Goal: Book appointment/travel/reservation

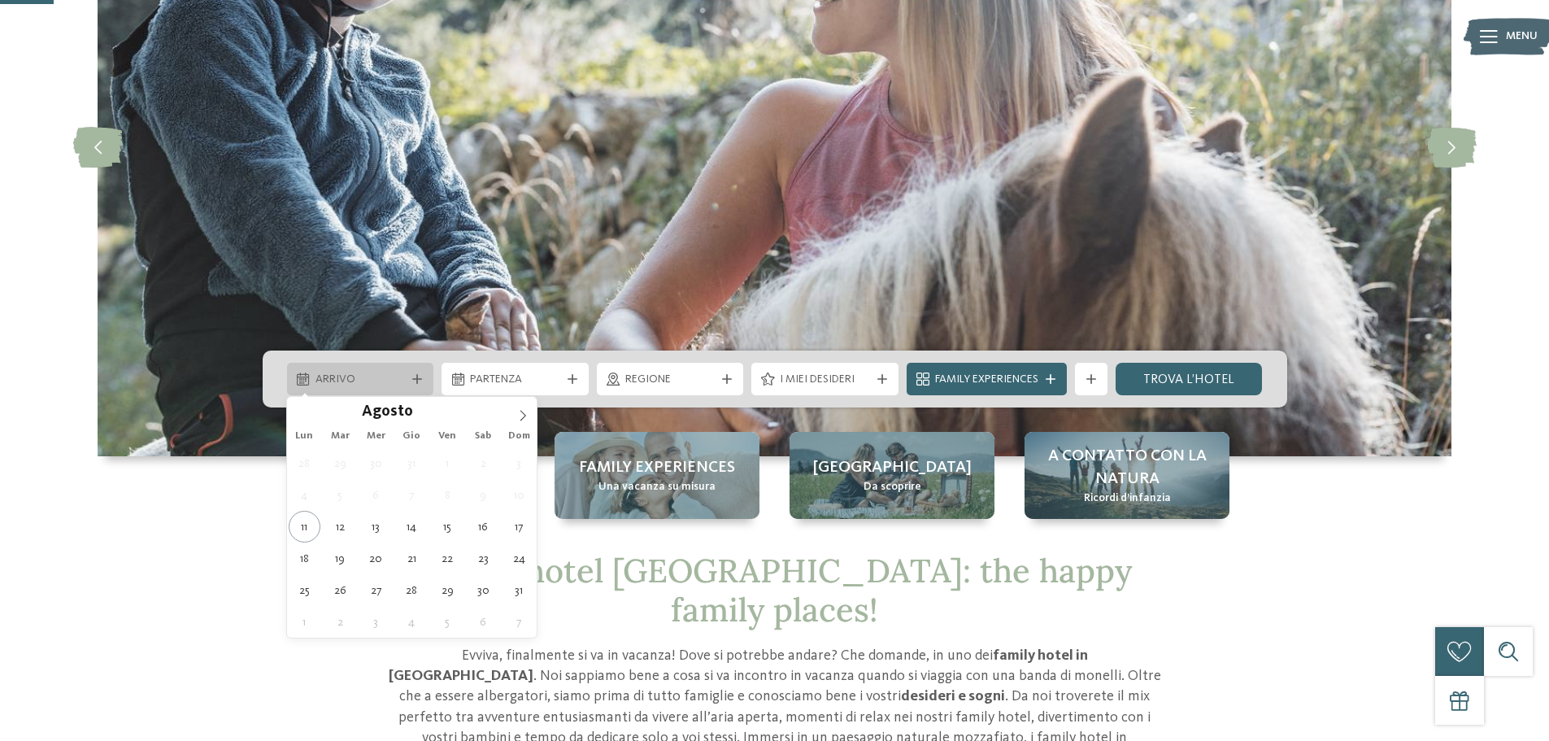
click at [333, 368] on div "Arrivo" at bounding box center [360, 379] width 147 height 33
click at [529, 412] on icon at bounding box center [522, 415] width 11 height 11
click at [528, 412] on icon at bounding box center [522, 415] width 11 height 11
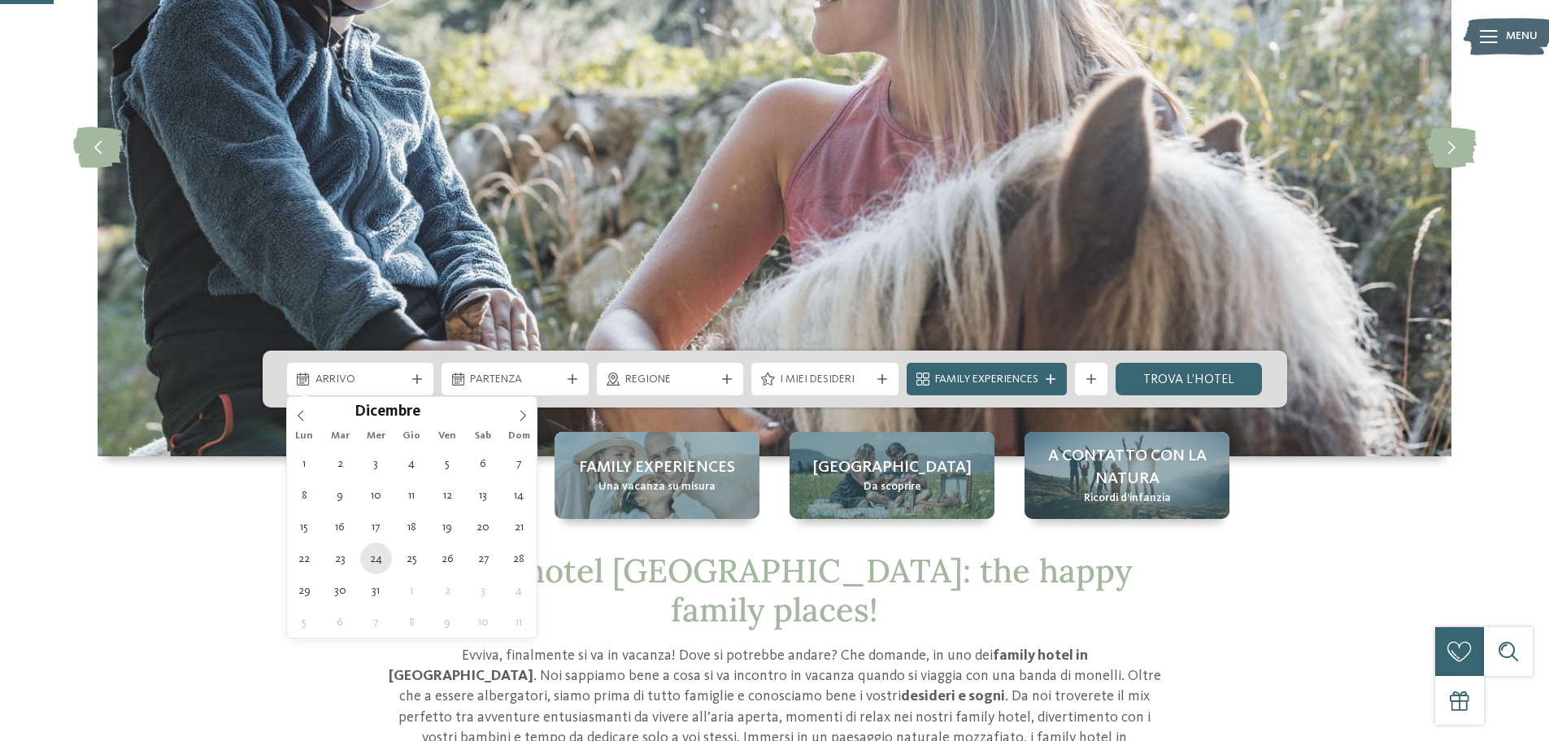
type div "[DATE]"
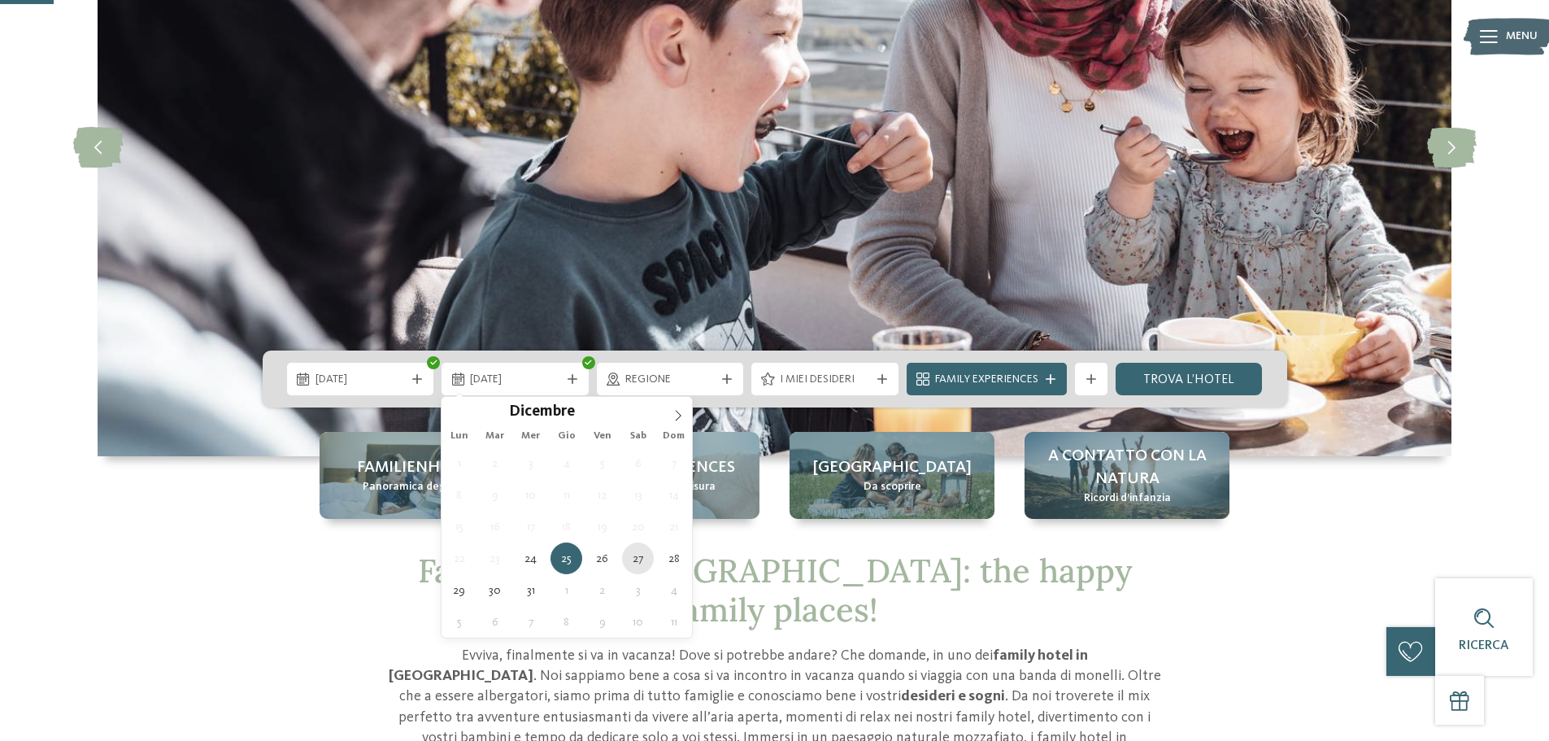
type div "[DATE]"
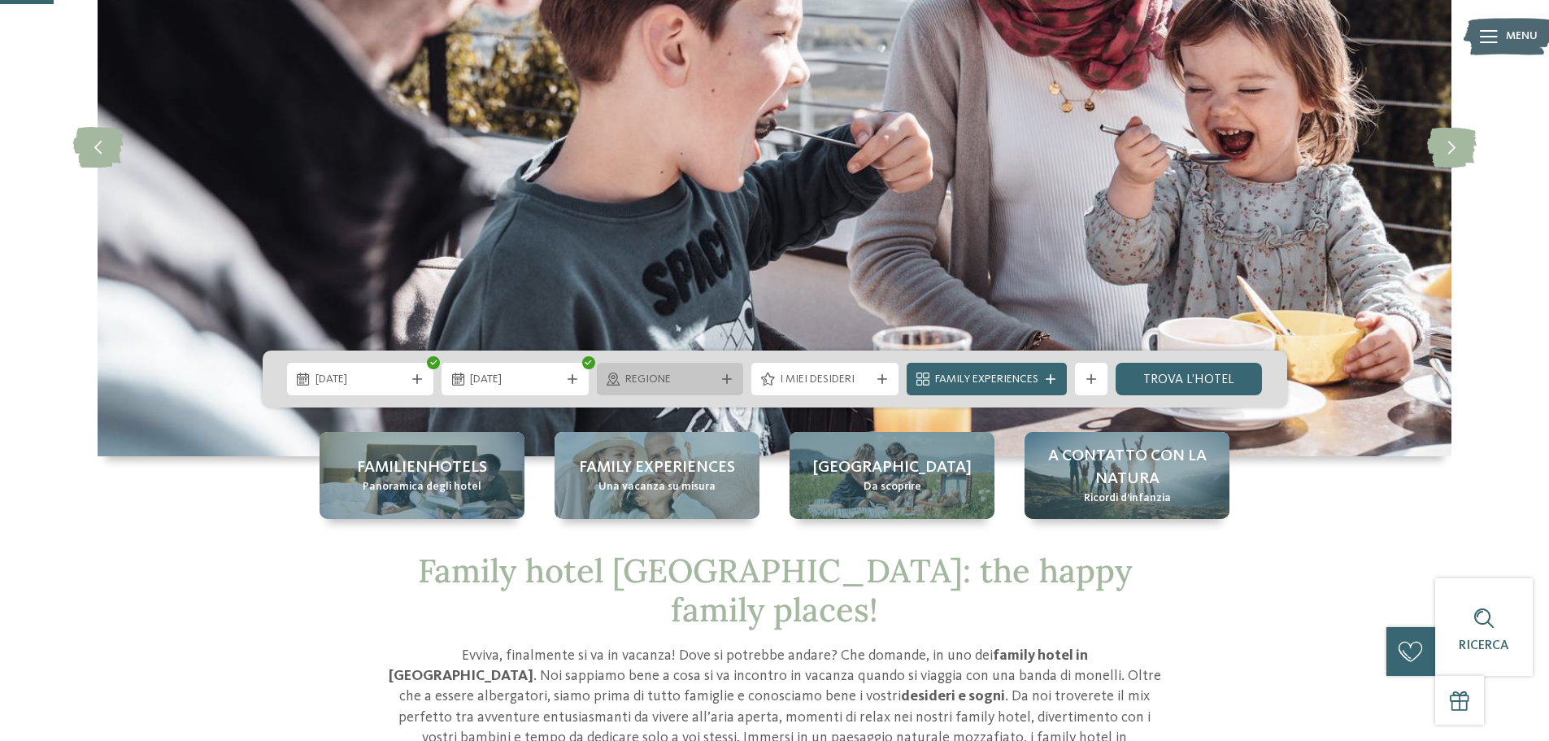
click at [695, 372] on span "Regione" at bounding box center [670, 380] width 90 height 16
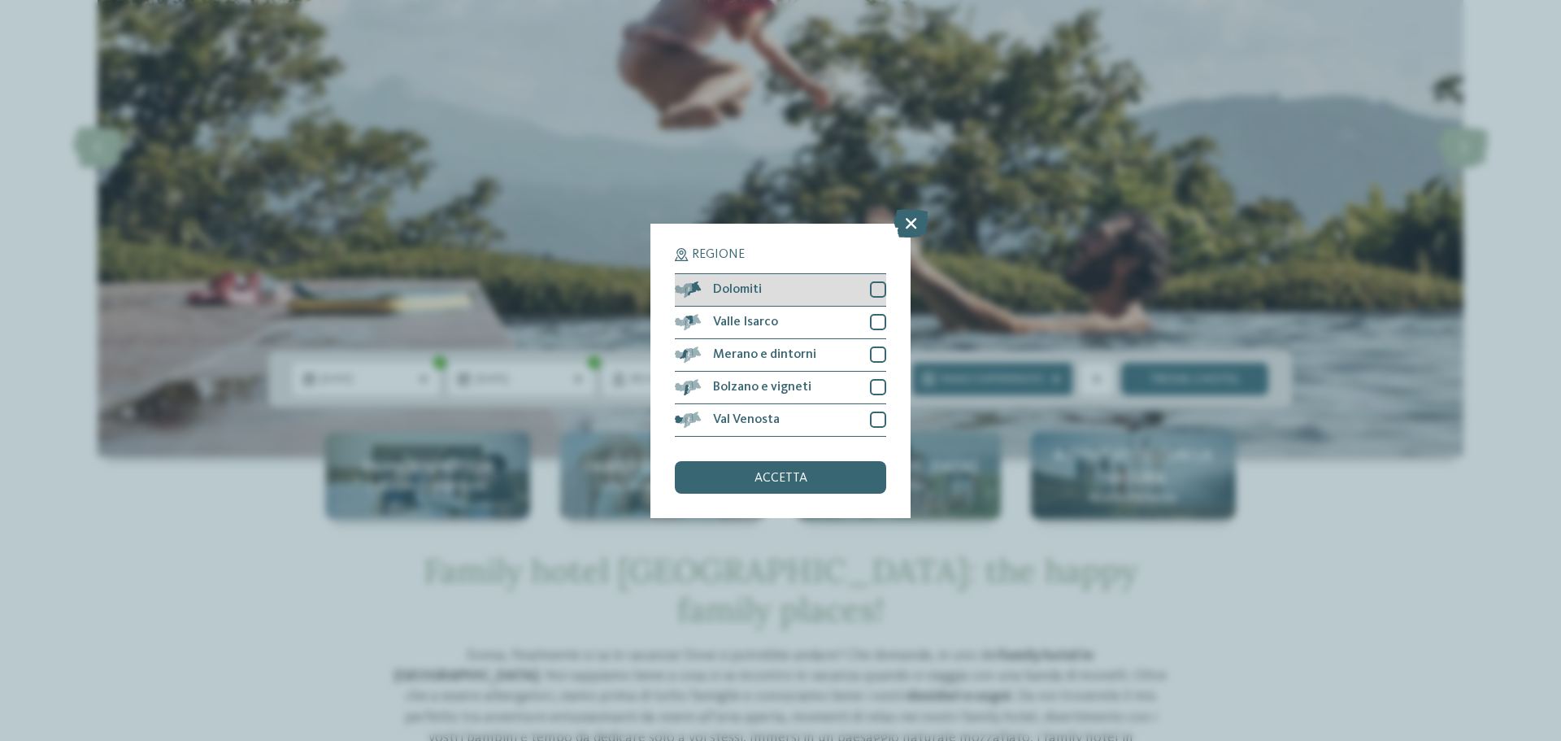
click at [718, 288] on span "Dolomiti" at bounding box center [737, 289] width 49 height 13
click at [752, 385] on span "Bolzano e vigneti" at bounding box center [762, 387] width 98 height 13
click at [759, 419] on span "Val Venosta" at bounding box center [746, 419] width 67 height 13
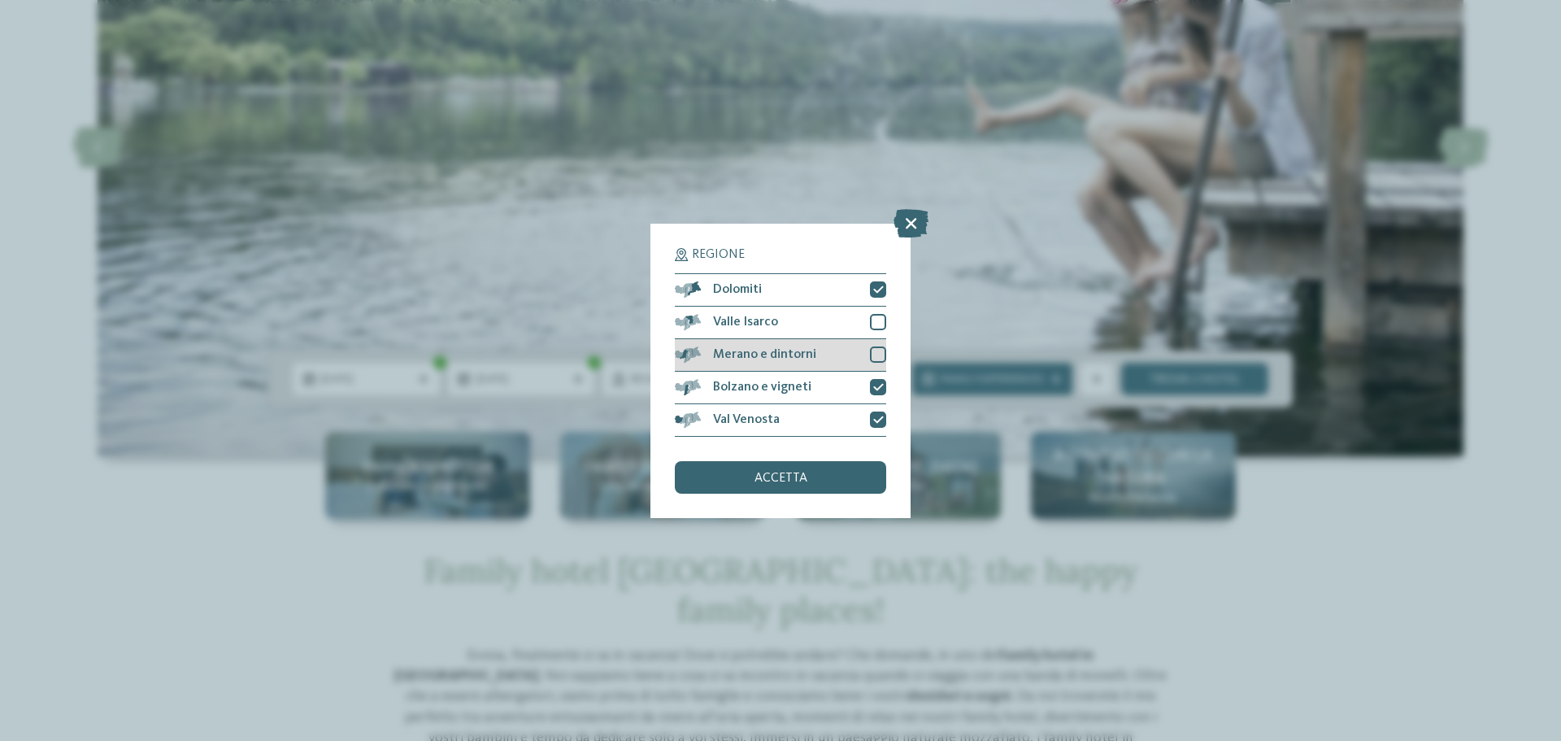
click at [779, 360] on span "Merano e dintorni" at bounding box center [764, 354] width 103 height 13
click at [832, 475] on div "accetta" at bounding box center [780, 477] width 211 height 33
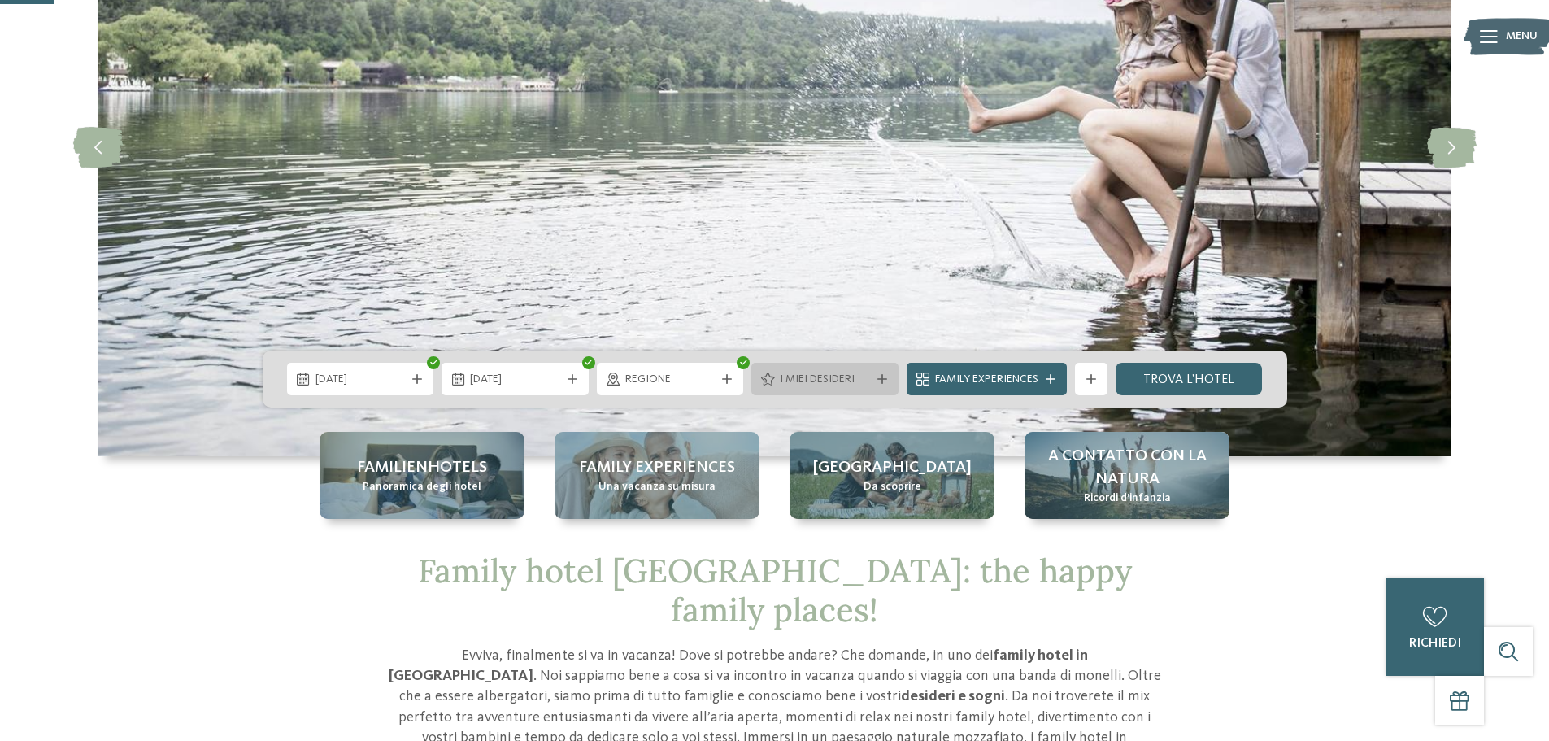
click at [800, 380] on span "I miei desideri" at bounding box center [825, 380] width 90 height 16
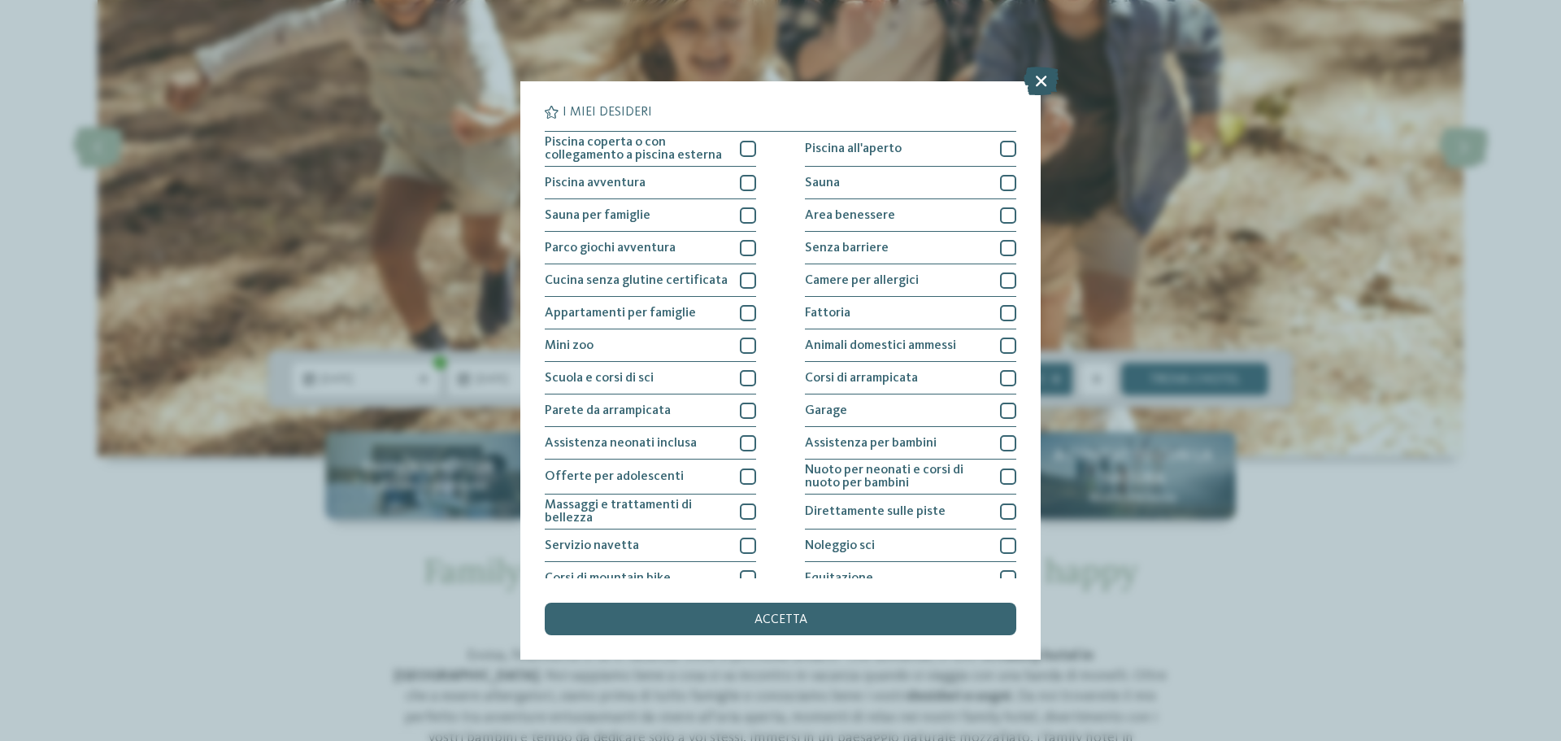
click at [1043, 89] on icon at bounding box center [1041, 81] width 35 height 28
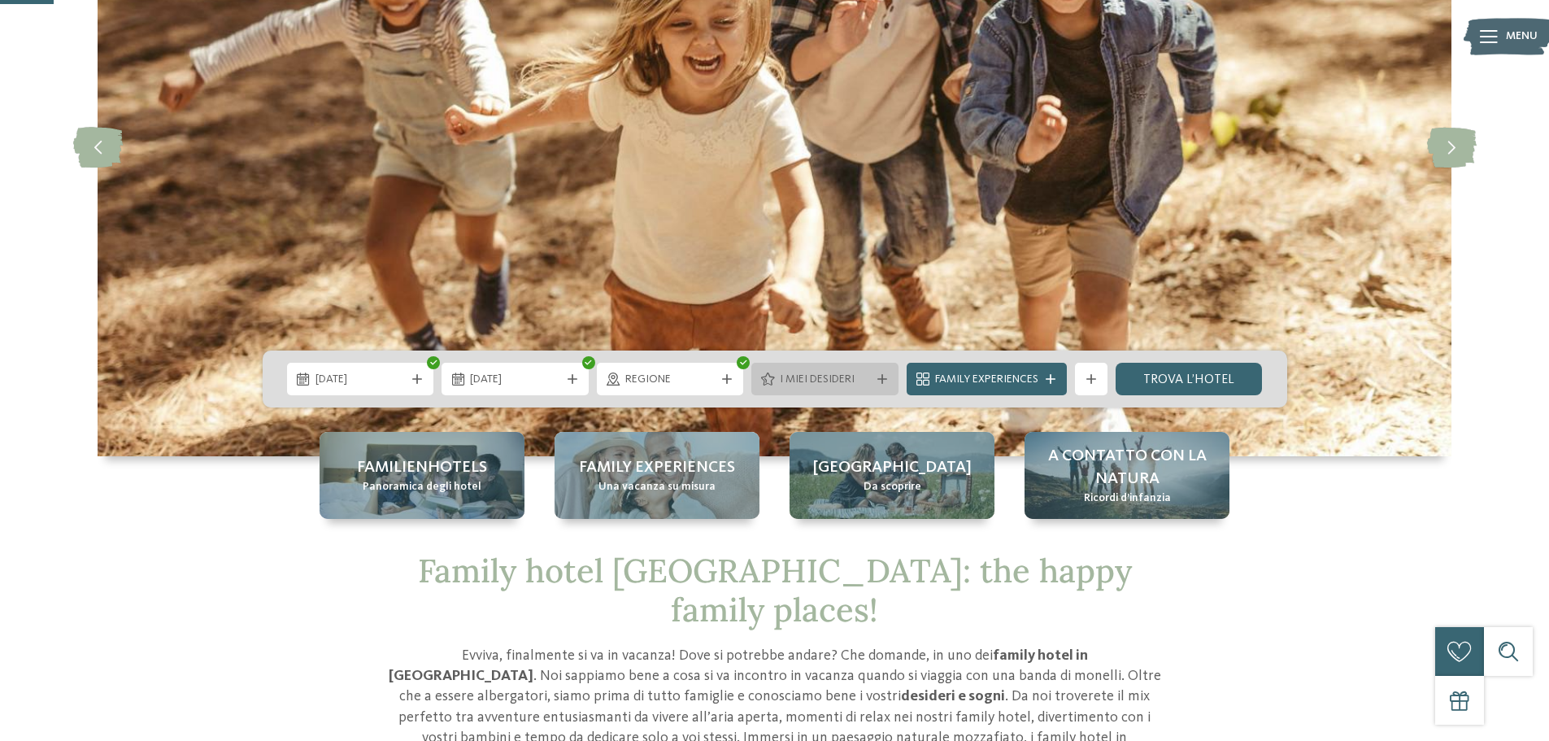
click at [884, 377] on icon at bounding box center [883, 379] width 10 height 10
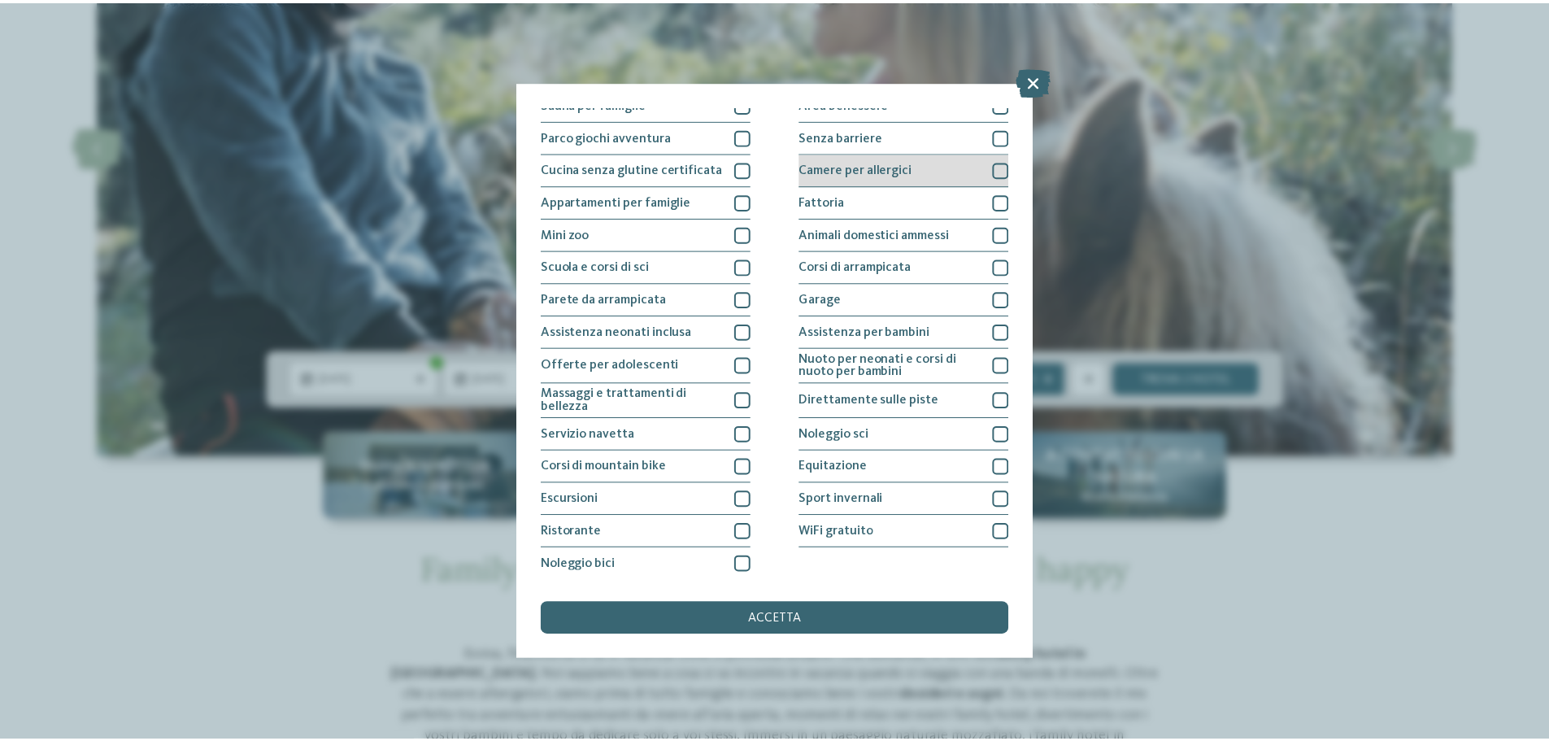
scroll to position [114, 0]
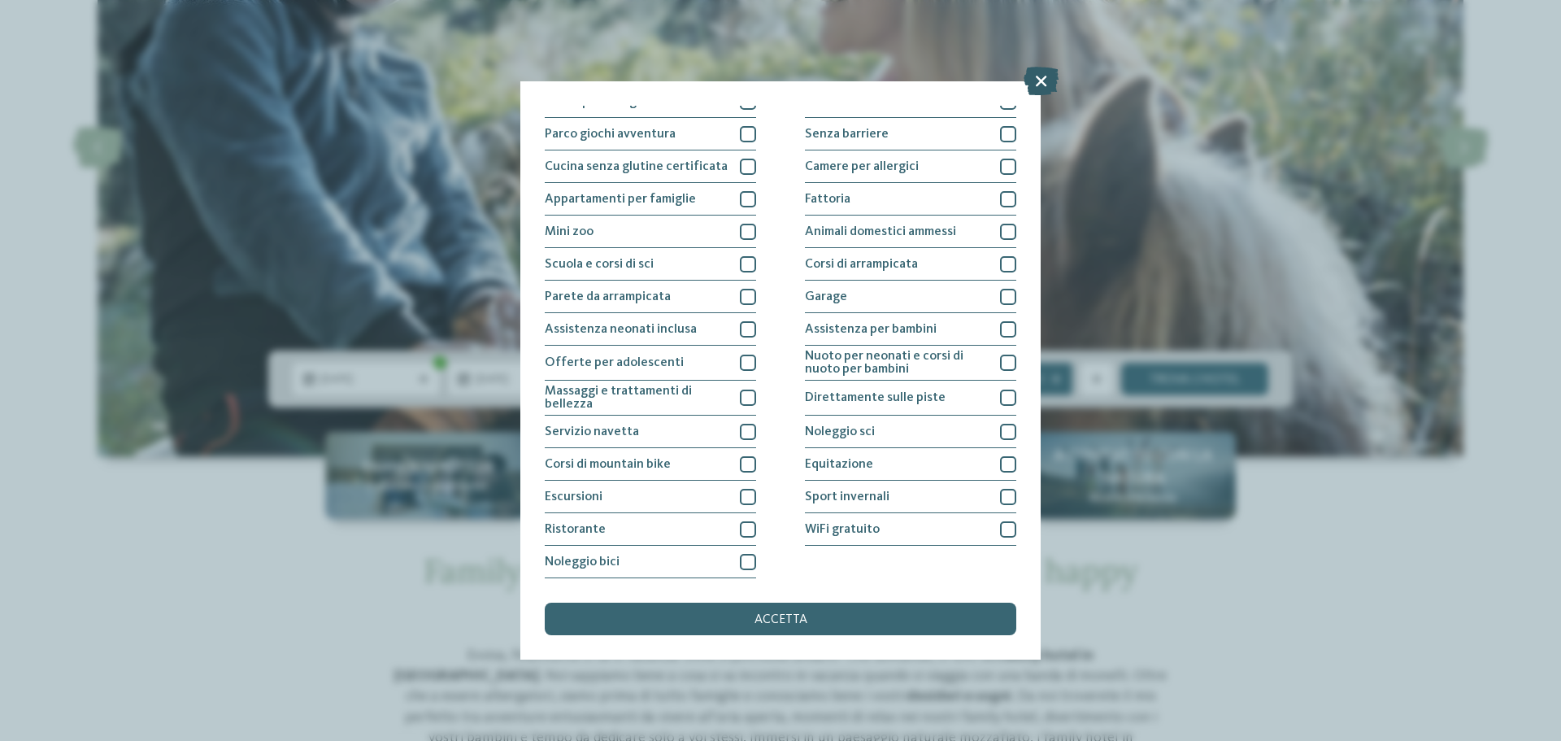
click at [1033, 87] on icon at bounding box center [1041, 81] width 35 height 28
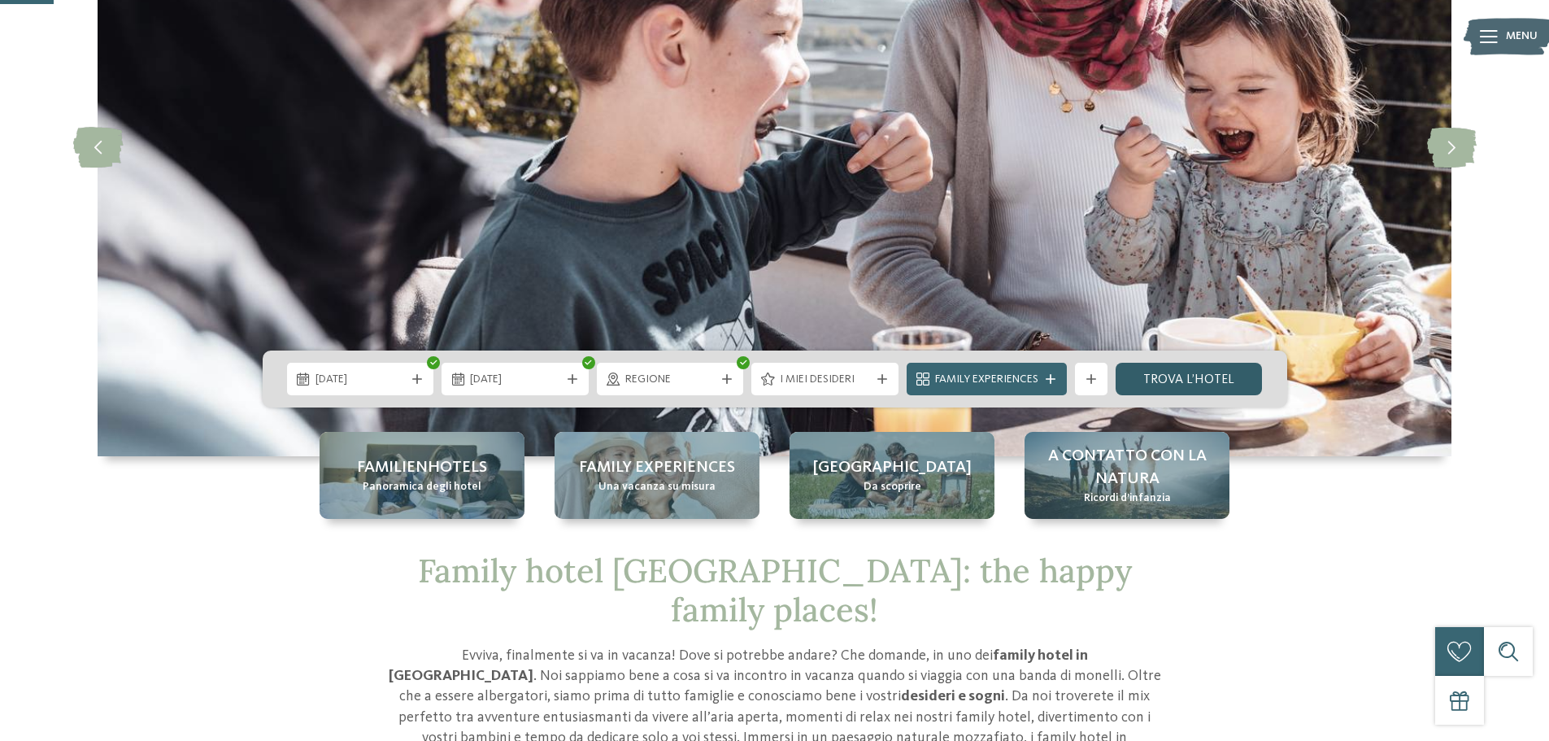
click at [1169, 381] on link "trova l’hotel" at bounding box center [1189, 379] width 147 height 33
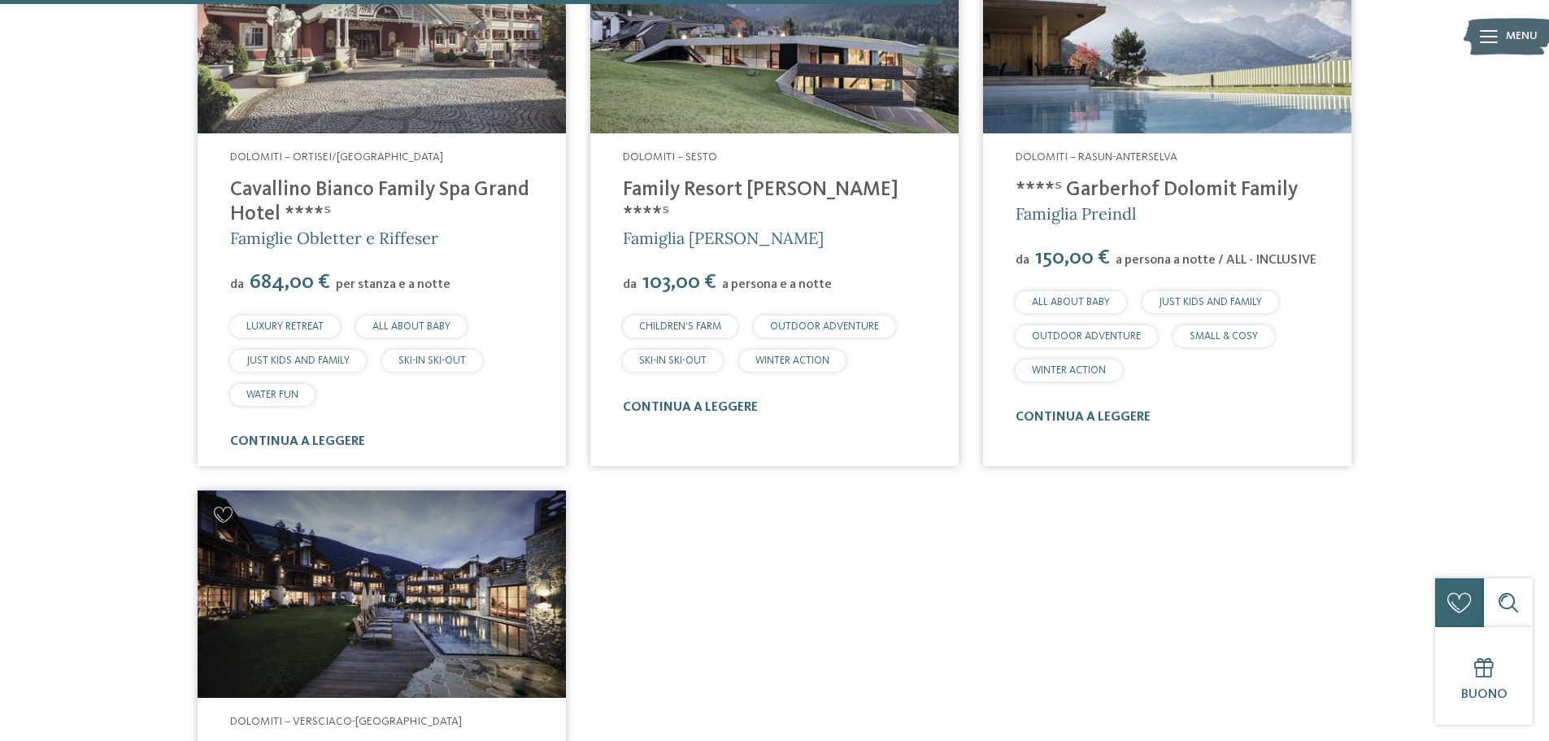
scroll to position [1835, 0]
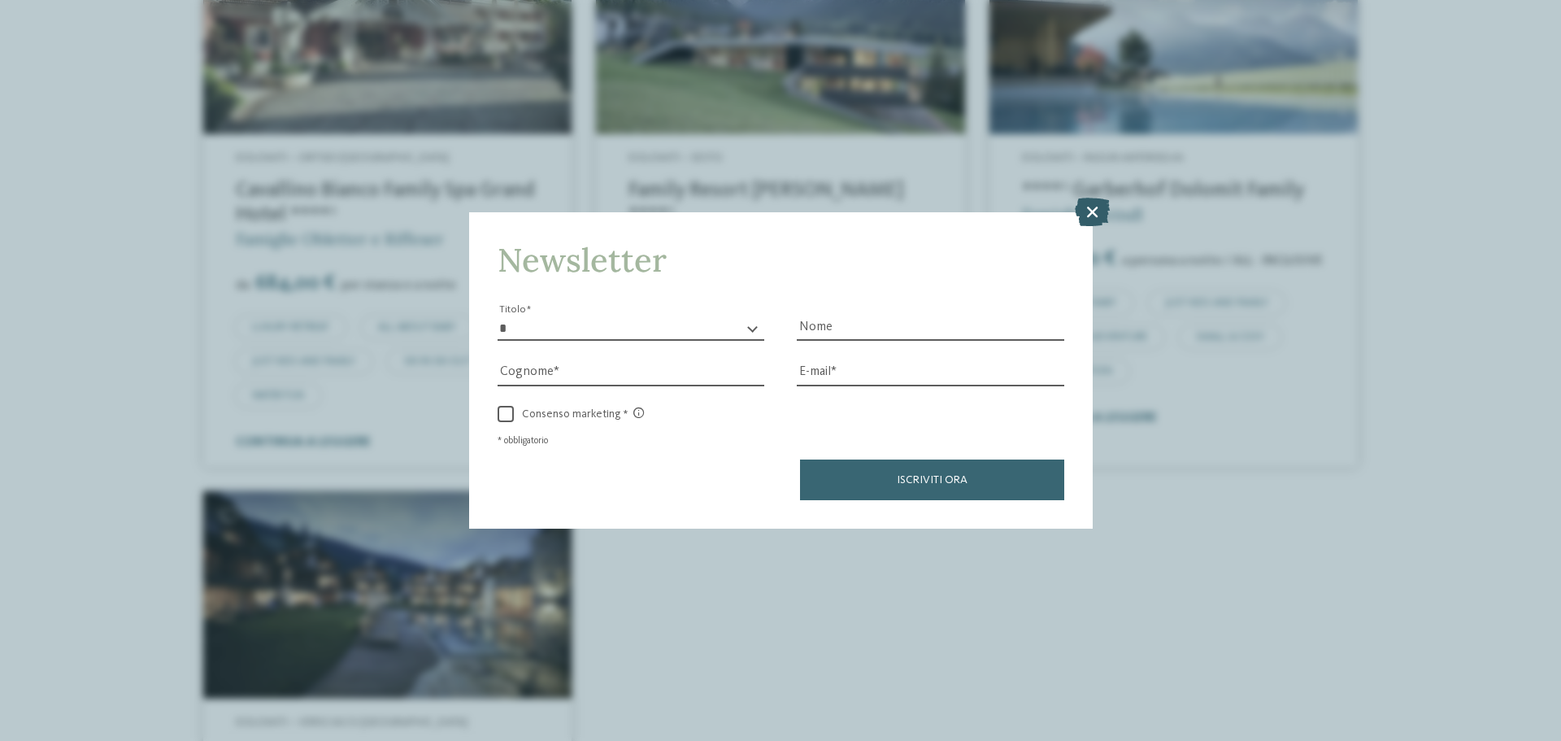
click at [1092, 211] on icon at bounding box center [1092, 212] width 35 height 28
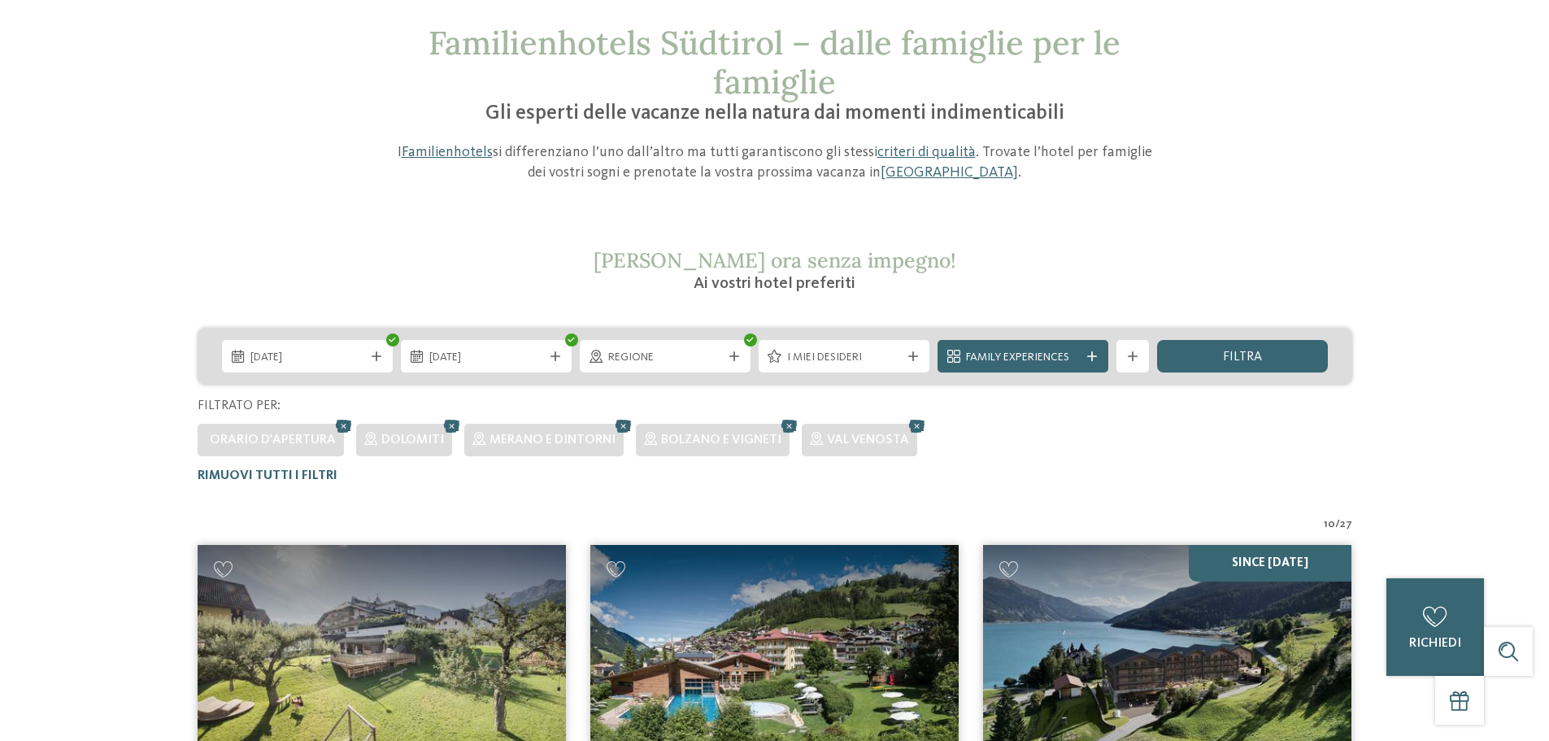
scroll to position [0, 0]
